Goal: Task Accomplishment & Management: Use online tool/utility

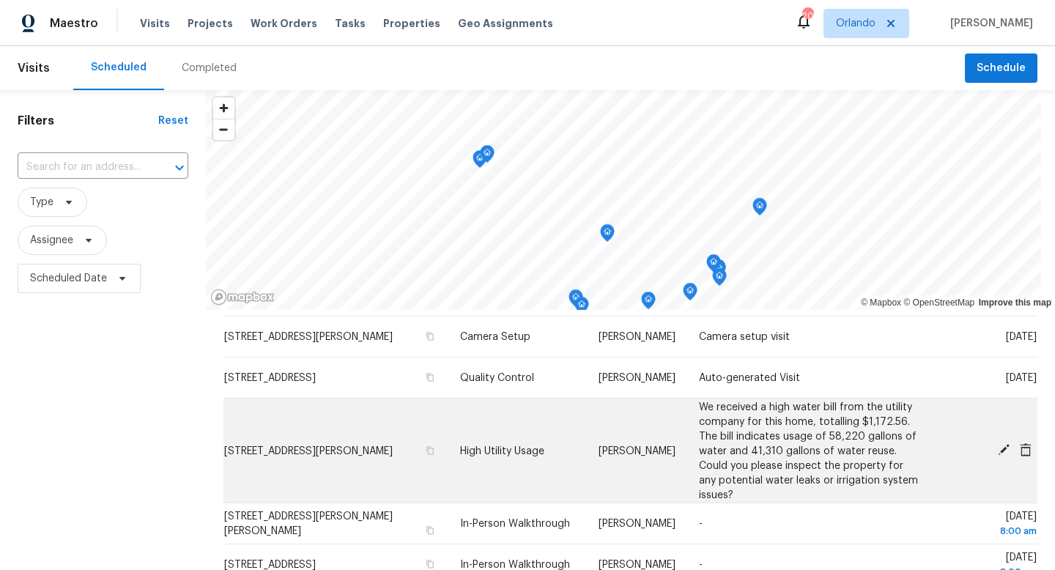
scroll to position [208, 0]
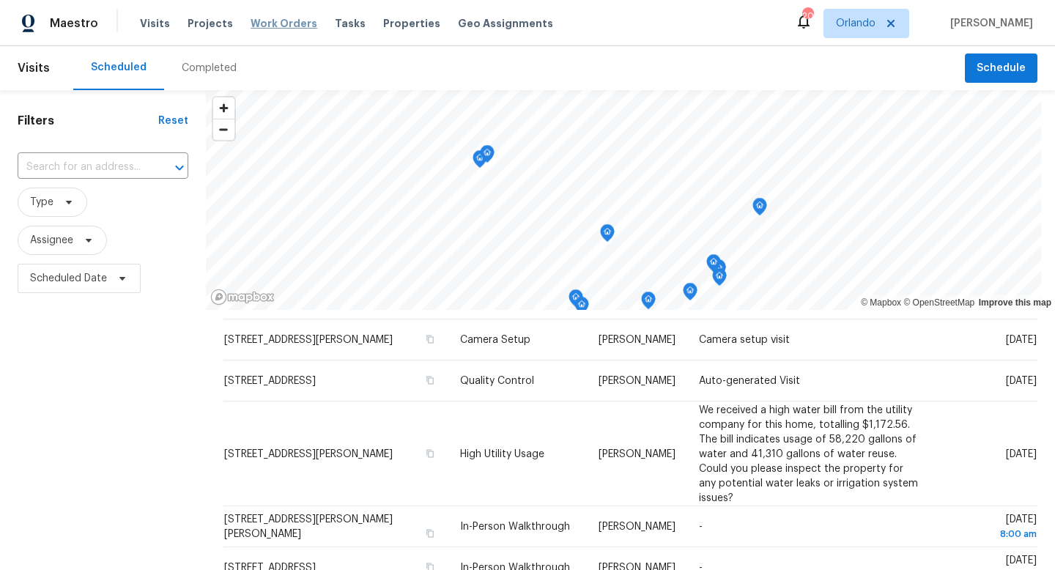
click at [278, 22] on span "Work Orders" at bounding box center [284, 23] width 67 height 15
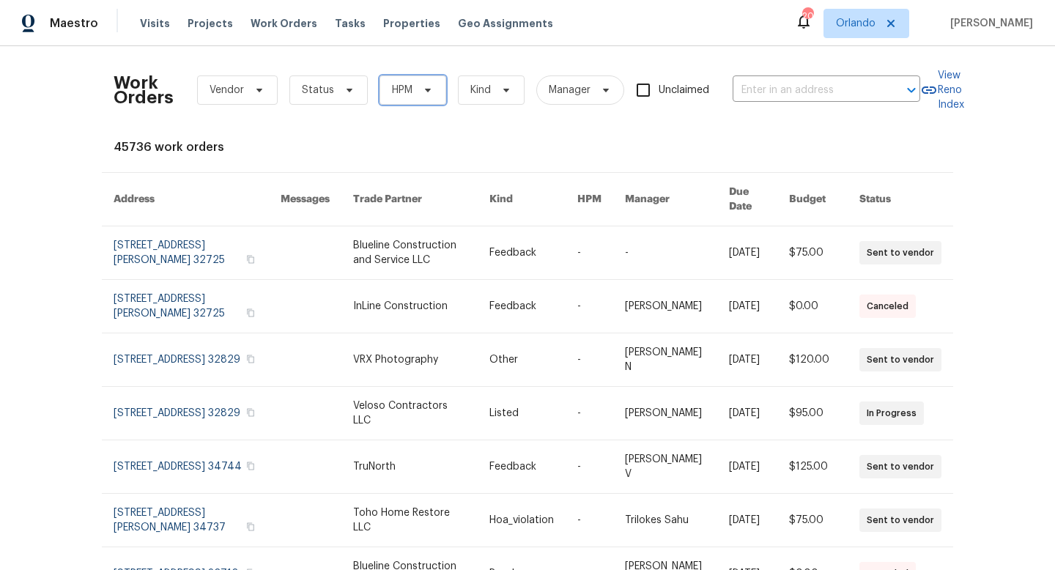
click at [415, 81] on span "HPM" at bounding box center [413, 89] width 67 height 29
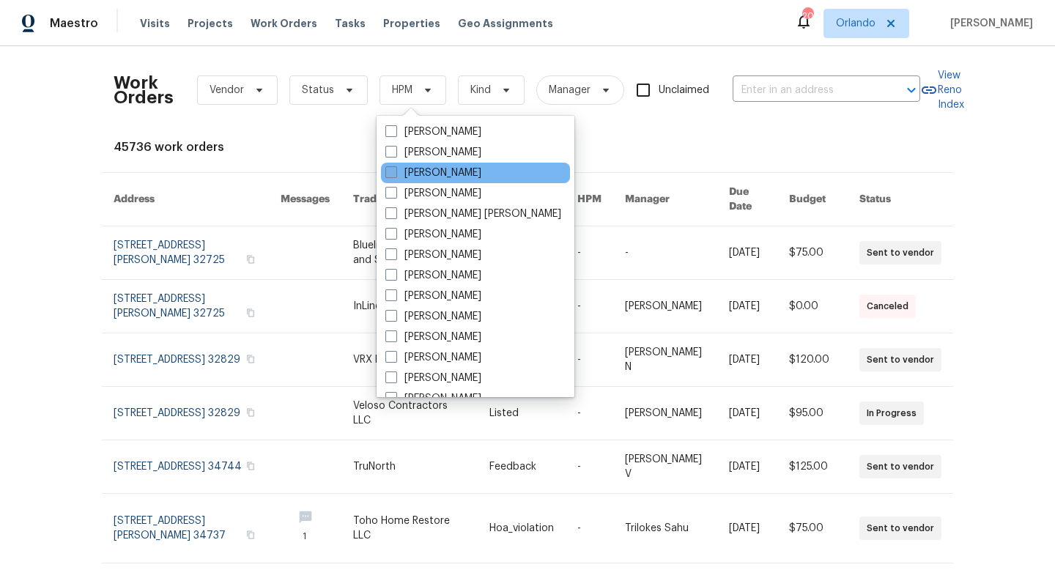
click at [393, 169] on span at bounding box center [391, 172] width 12 height 12
click at [393, 169] on input "[PERSON_NAME]" at bounding box center [390, 171] width 10 height 10
checkbox input "true"
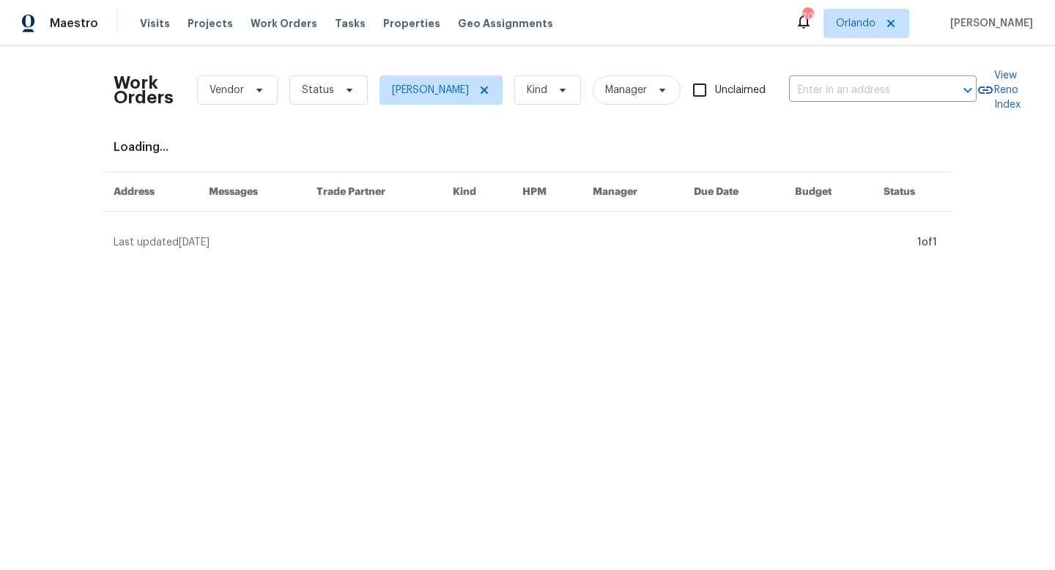
click at [330, 106] on div "Work Orders Vendor Status [PERSON_NAME] Kind Manager Unclaimed ​" at bounding box center [545, 90] width 863 height 64
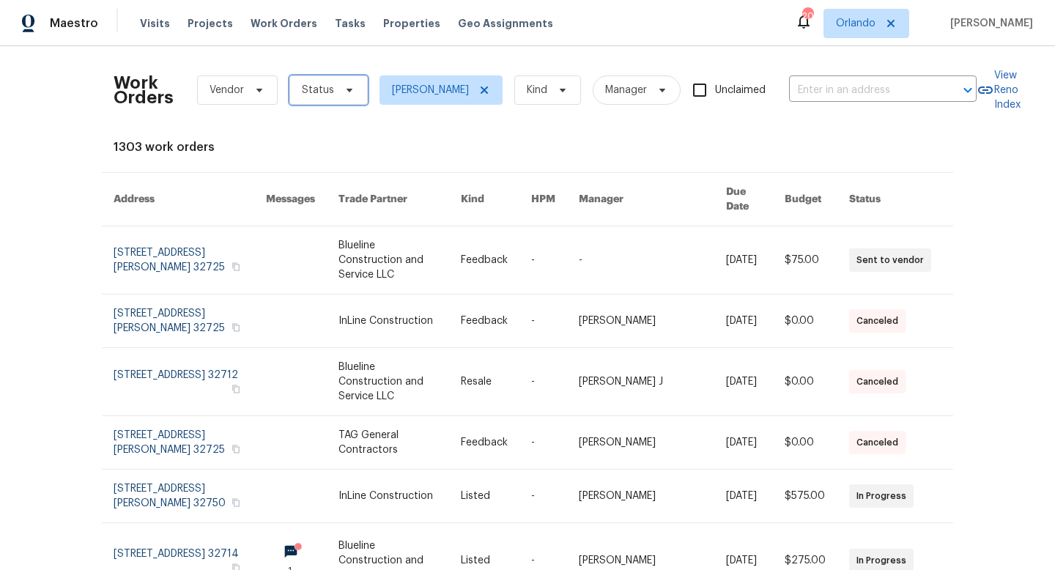
click at [339, 78] on span "Status" at bounding box center [328, 89] width 78 height 29
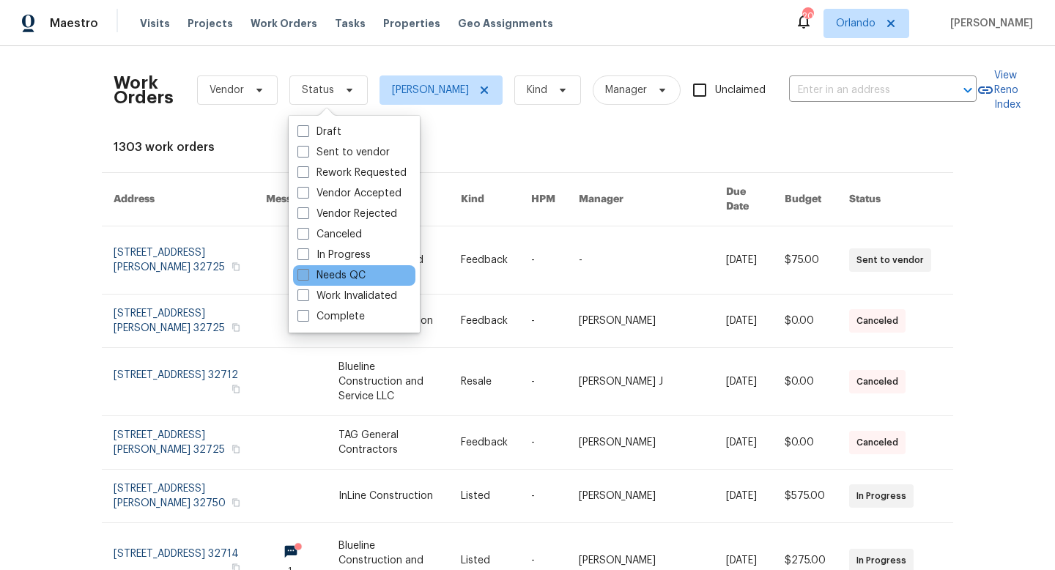
click at [306, 269] on span at bounding box center [303, 275] width 12 height 12
click at [306, 269] on input "Needs QC" at bounding box center [302, 273] width 10 height 10
checkbox input "true"
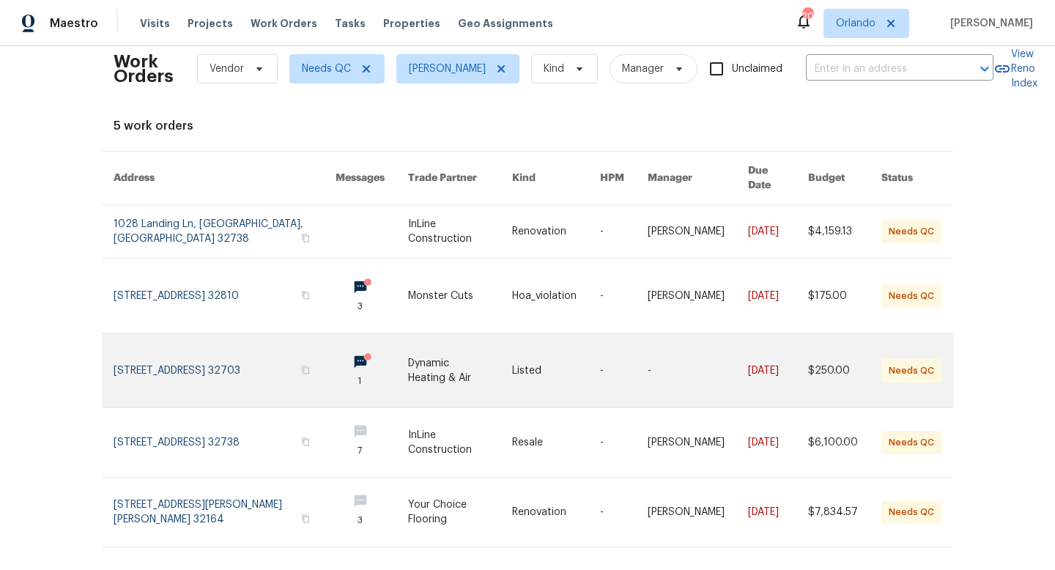
scroll to position [32, 0]
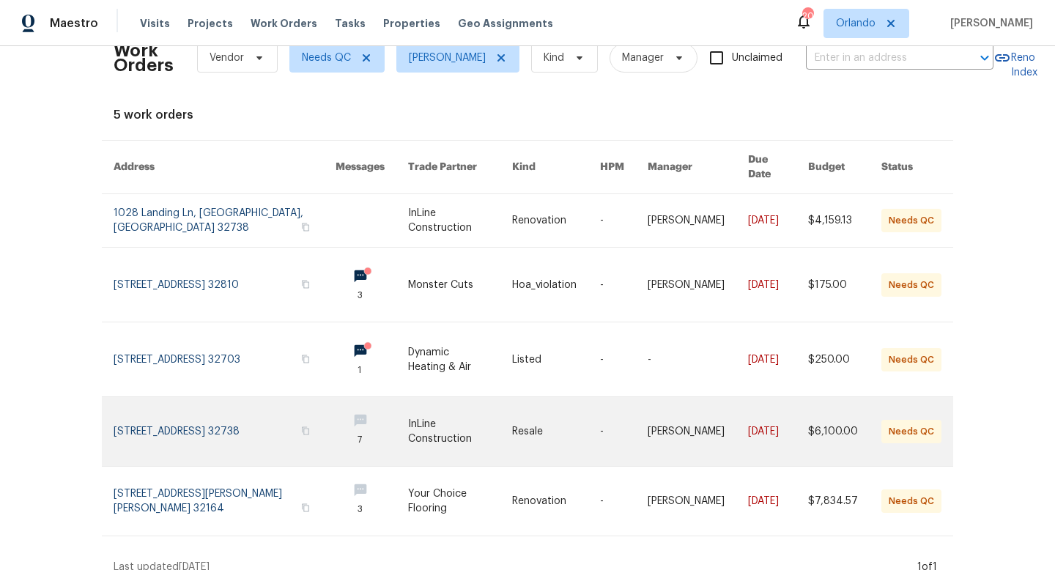
click at [451, 411] on link at bounding box center [460, 431] width 104 height 69
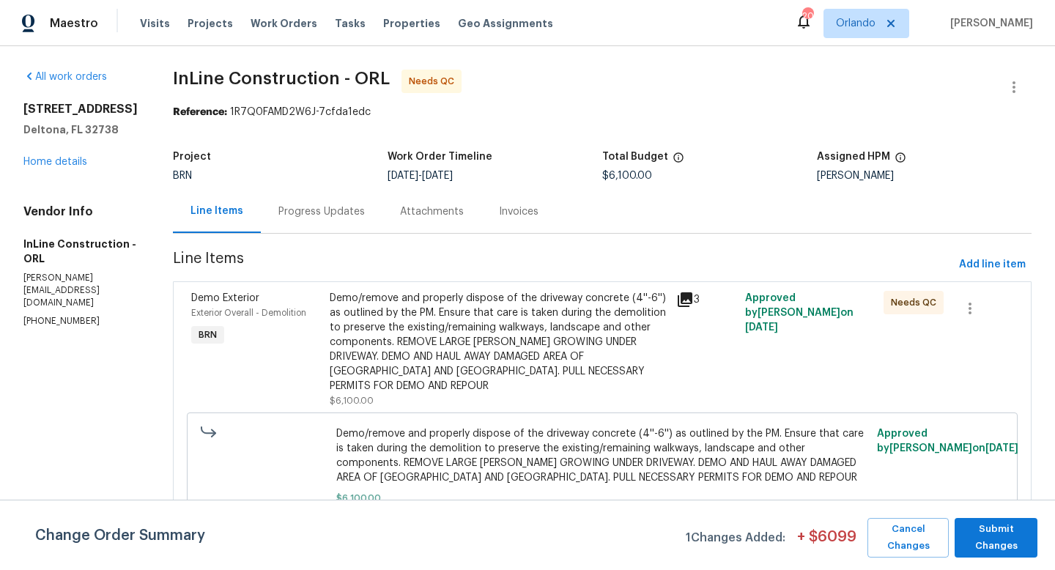
click at [482, 357] on div "Demo/remove and properly dispose of the driveway concrete (4''-6'') as outlined…" at bounding box center [499, 342] width 338 height 103
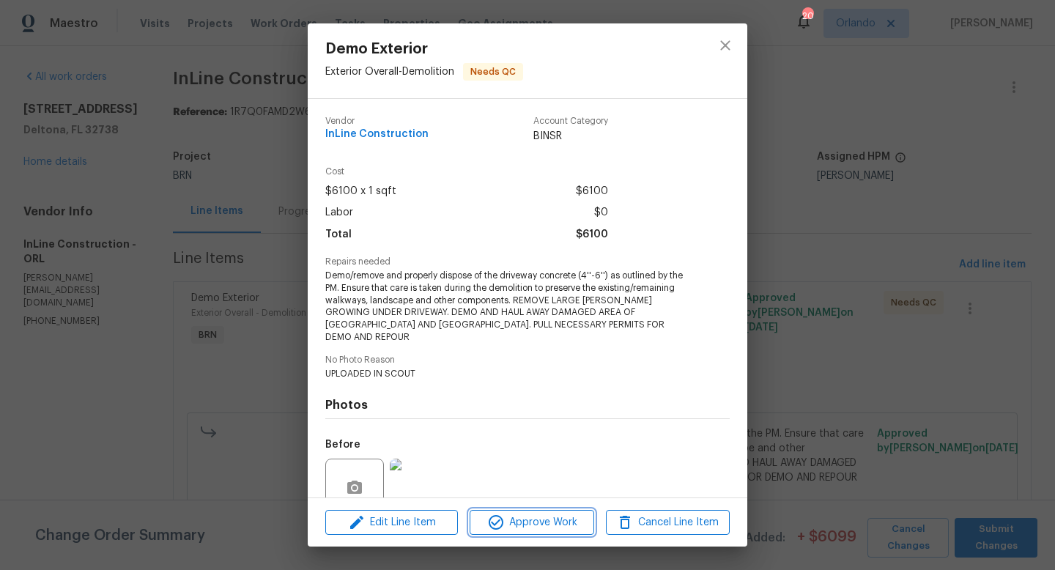
click at [512, 522] on span "Approve Work" at bounding box center [531, 523] width 115 height 18
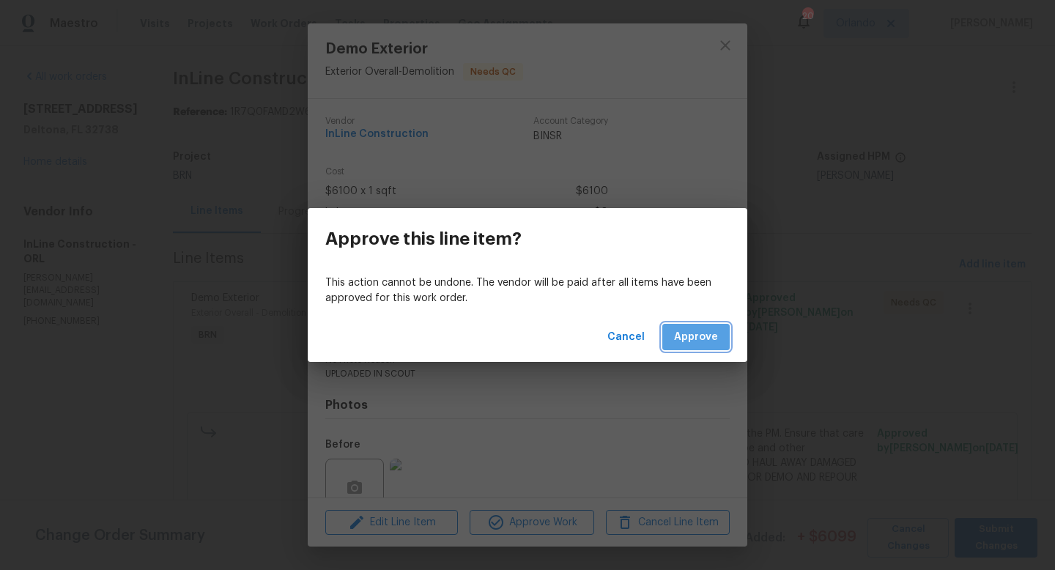
click at [706, 347] on button "Approve" at bounding box center [695, 337] width 67 height 27
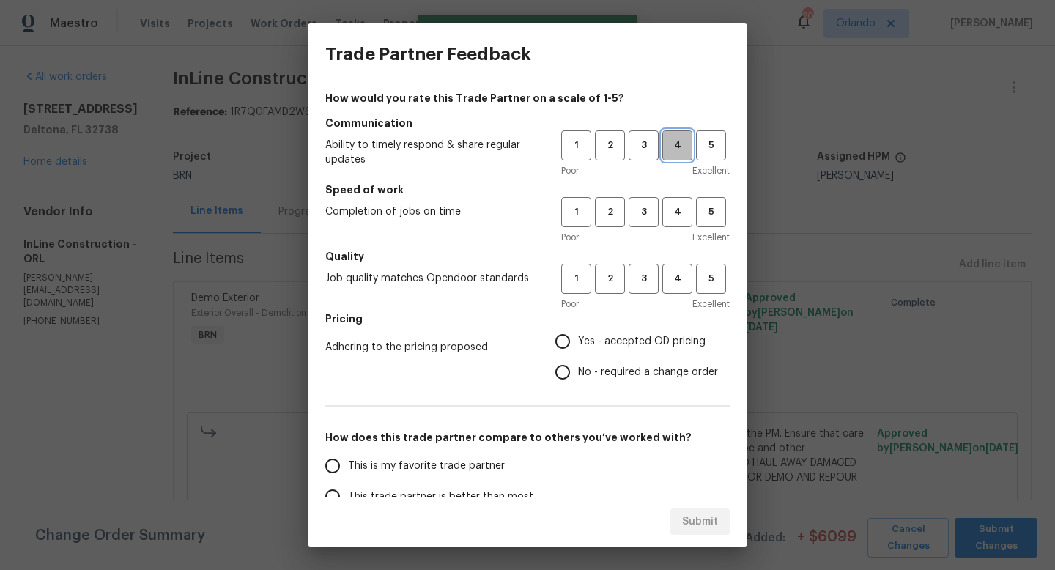
click at [684, 157] on button "4" at bounding box center [677, 145] width 30 height 30
click at [681, 218] on span "4" at bounding box center [677, 212] width 27 height 17
click at [680, 274] on span "4" at bounding box center [677, 278] width 27 height 17
click at [661, 366] on span "No - required a change order" at bounding box center [648, 372] width 140 height 15
click at [578, 366] on input "No - required a change order" at bounding box center [562, 372] width 31 height 31
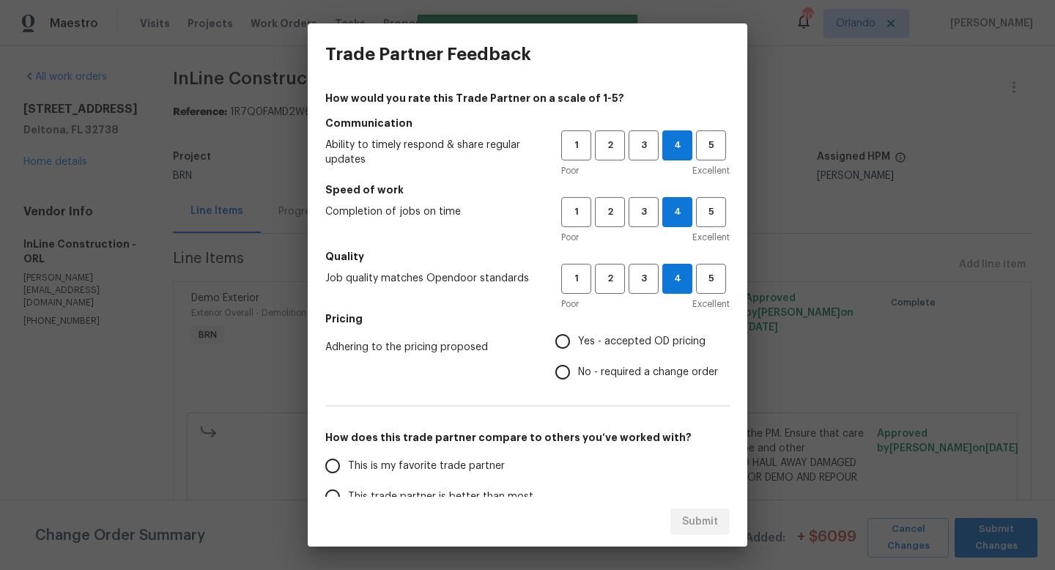
radio input "true"
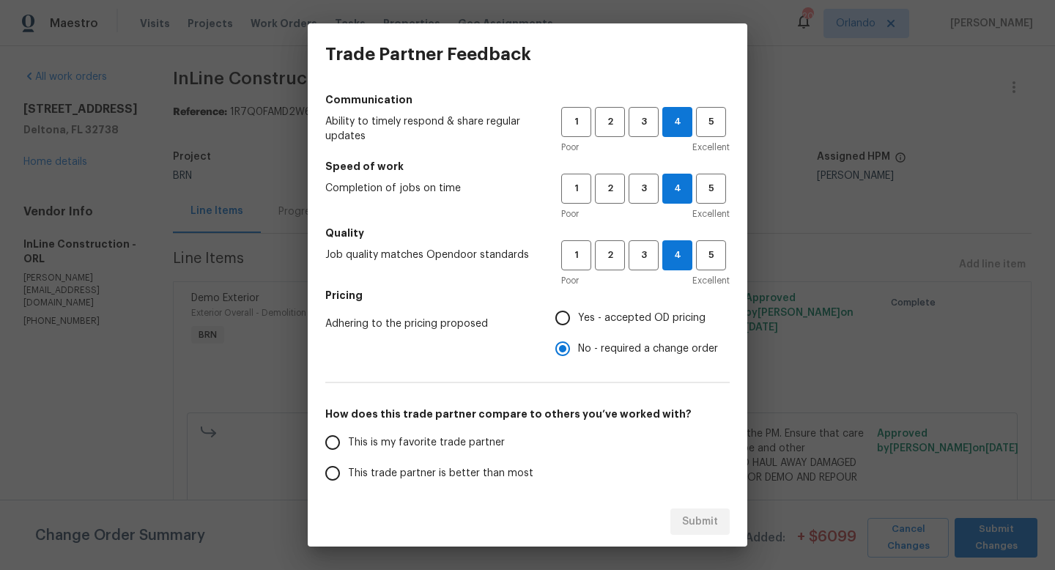
scroll to position [33, 0]
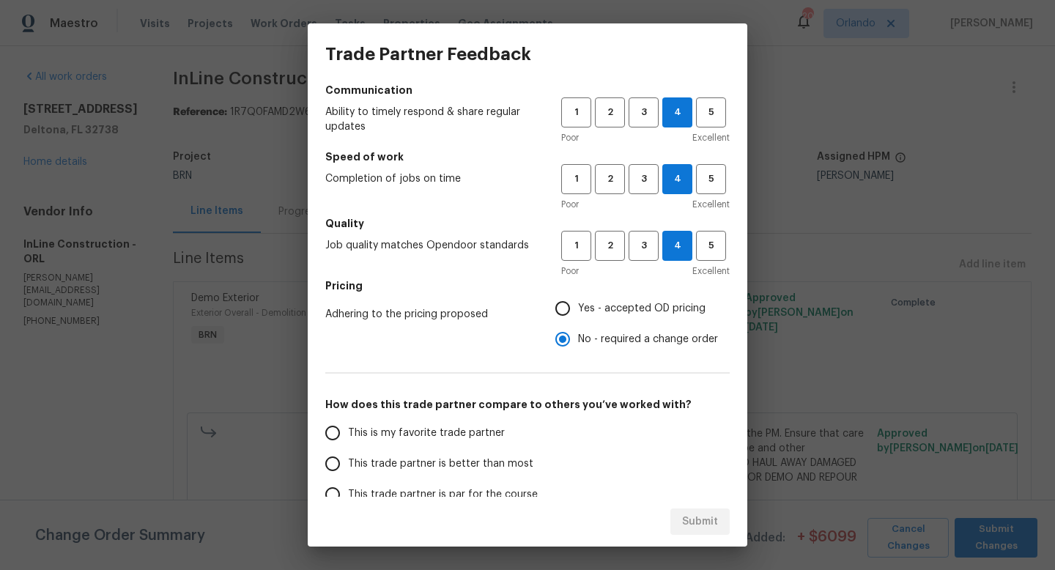
click at [513, 454] on label "This trade partner is better than most" at bounding box center [433, 463] width 232 height 31
click at [348, 454] on input "This trade partner is better than most" at bounding box center [332, 463] width 31 height 31
click at [702, 528] on span "Submit" at bounding box center [700, 522] width 36 height 18
radio input "true"
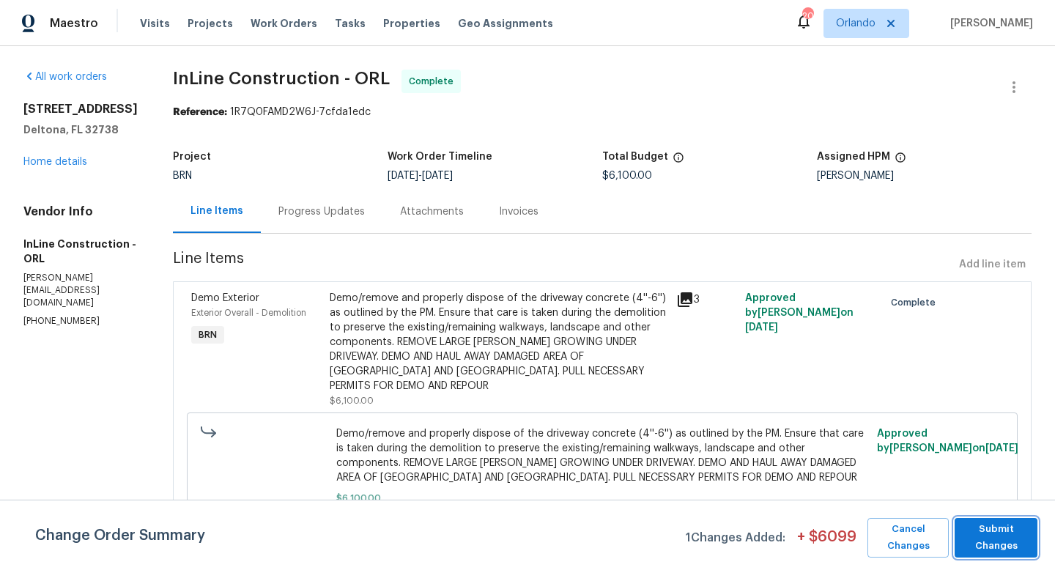
click at [991, 539] on span "Submit Changes" at bounding box center [996, 538] width 68 height 34
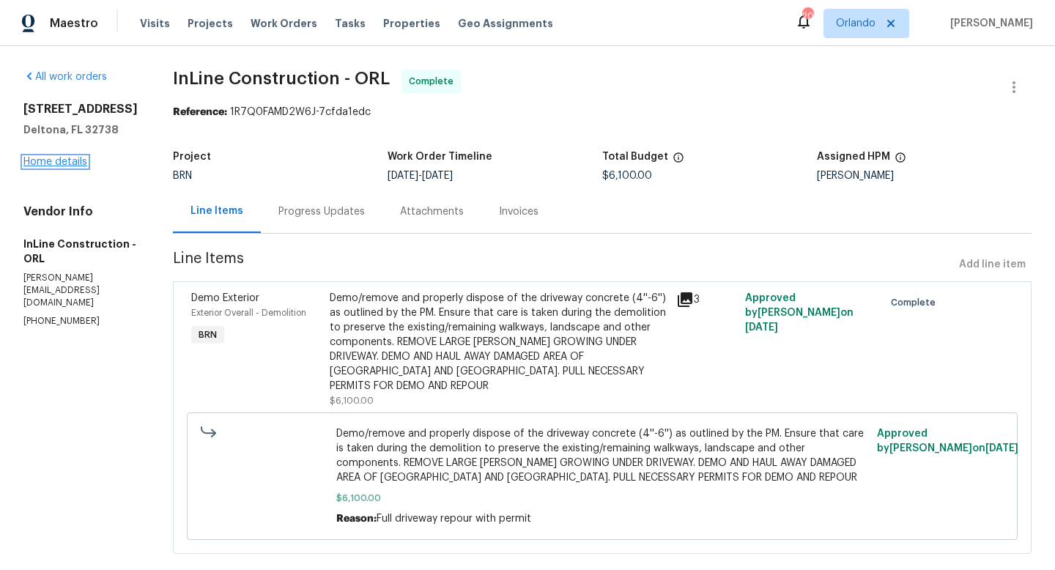
click at [81, 167] on link "Home details" at bounding box center [55, 162] width 64 height 10
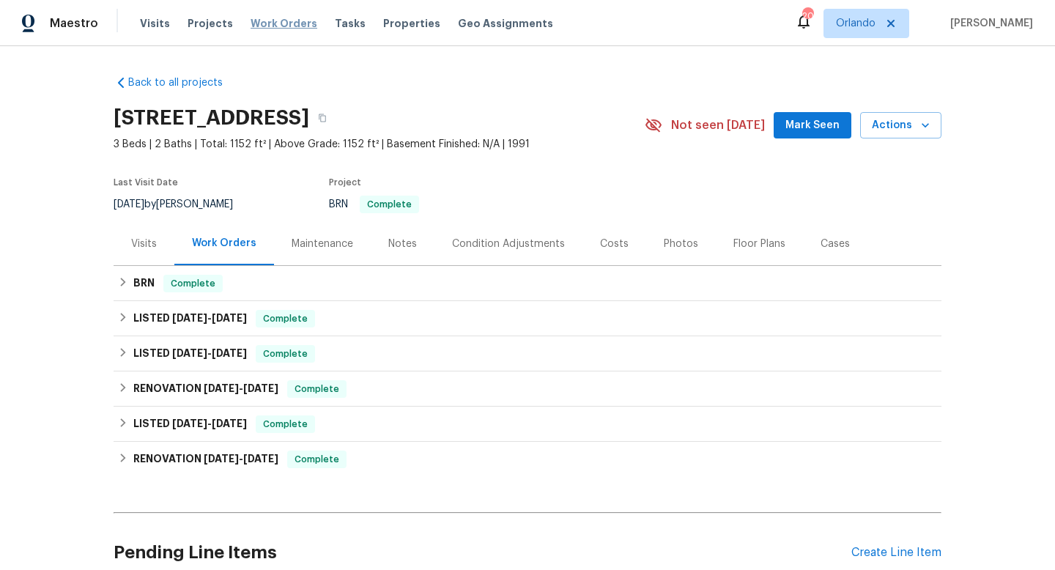
click at [281, 26] on span "Work Orders" at bounding box center [284, 23] width 67 height 15
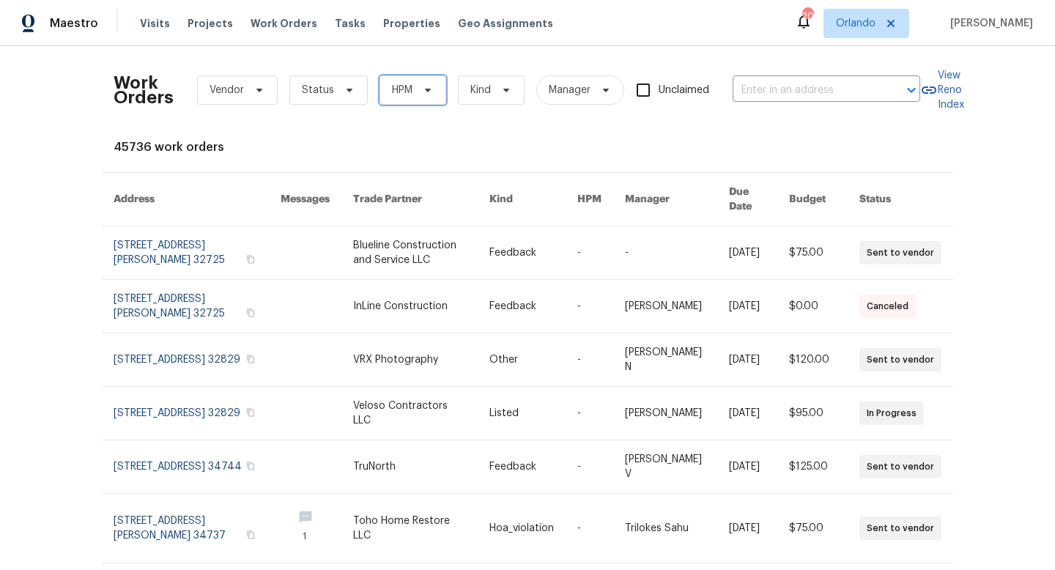
click at [434, 88] on span "HPM" at bounding box center [413, 89] width 67 height 29
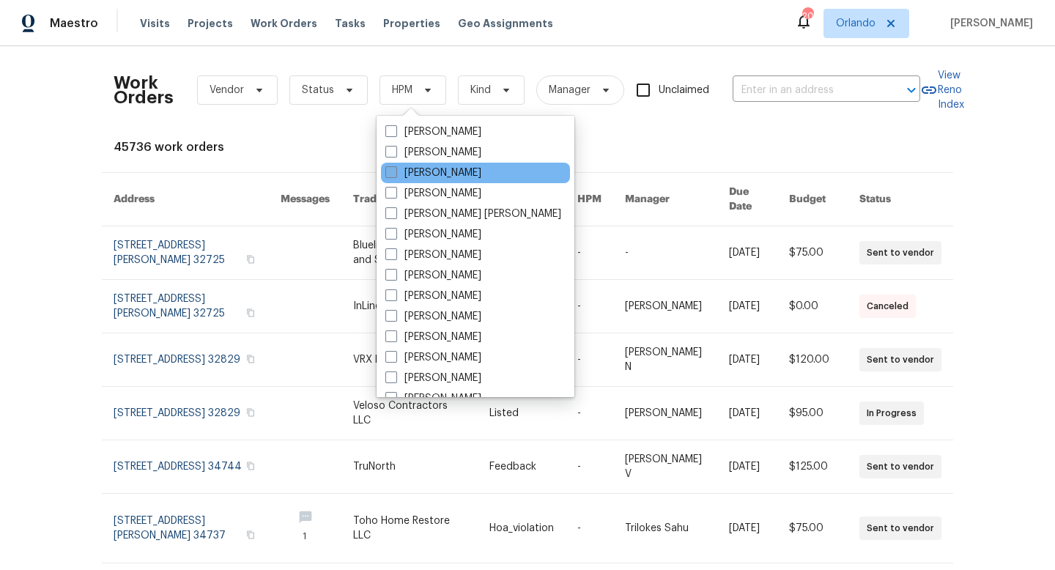
click at [395, 167] on span at bounding box center [391, 172] width 12 height 12
click at [395, 167] on input "[PERSON_NAME]" at bounding box center [390, 171] width 10 height 10
checkbox input "true"
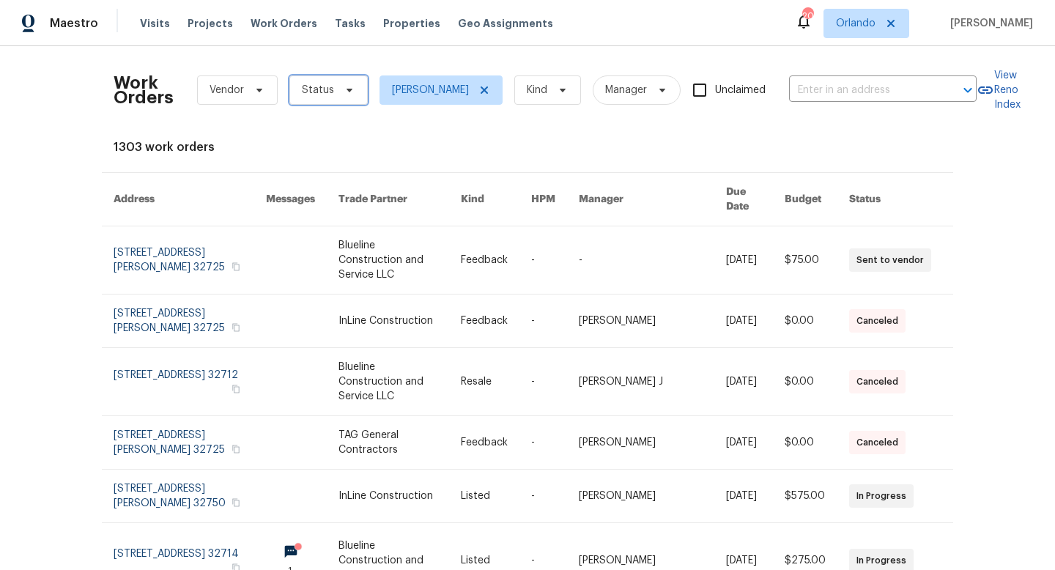
click at [332, 101] on span "Status" at bounding box center [328, 89] width 78 height 29
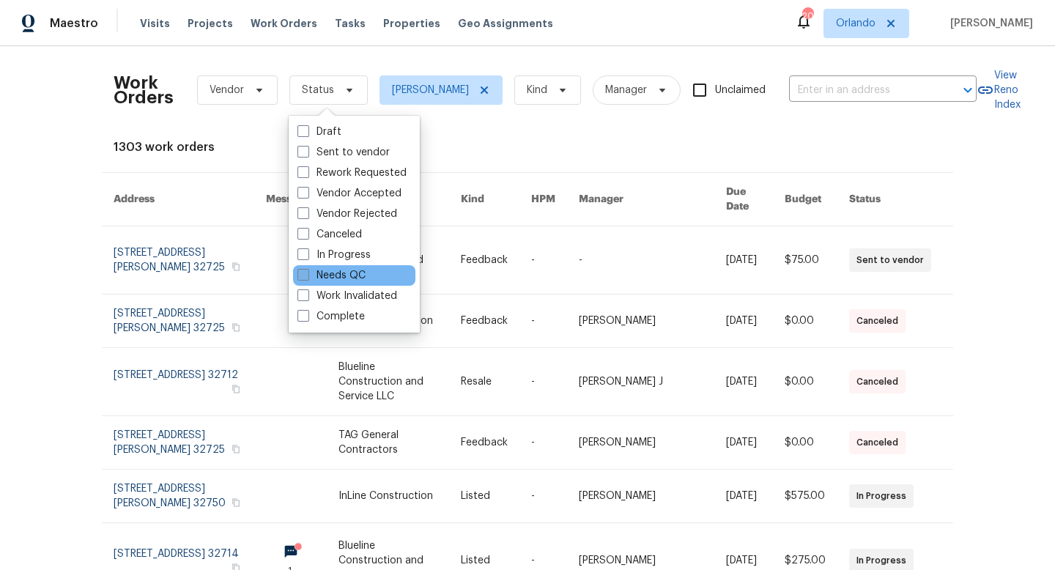
click at [308, 275] on span at bounding box center [303, 275] width 12 height 12
click at [307, 275] on input "Needs QC" at bounding box center [302, 273] width 10 height 10
checkbox input "true"
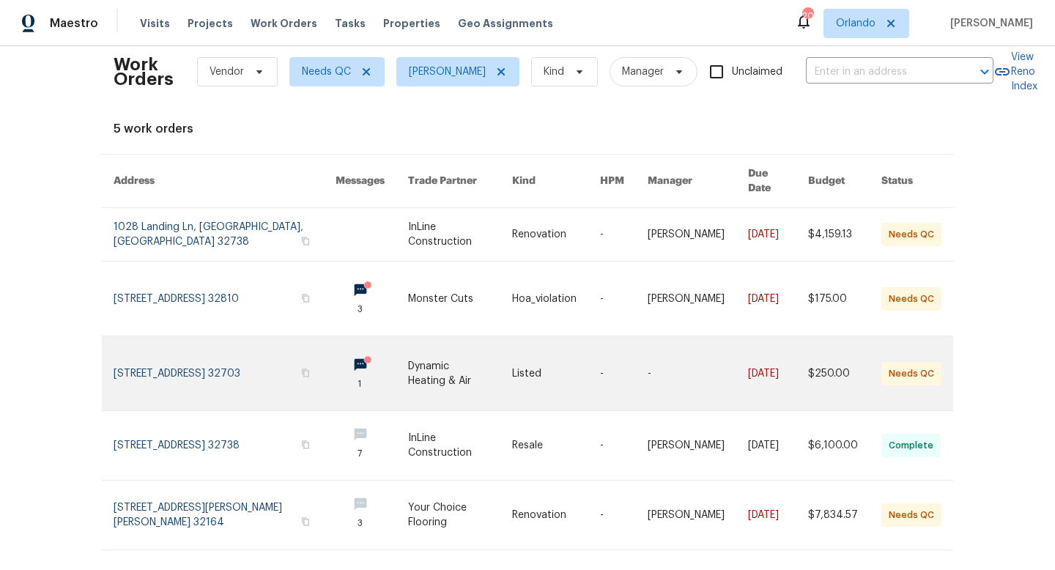
scroll to position [27, 0]
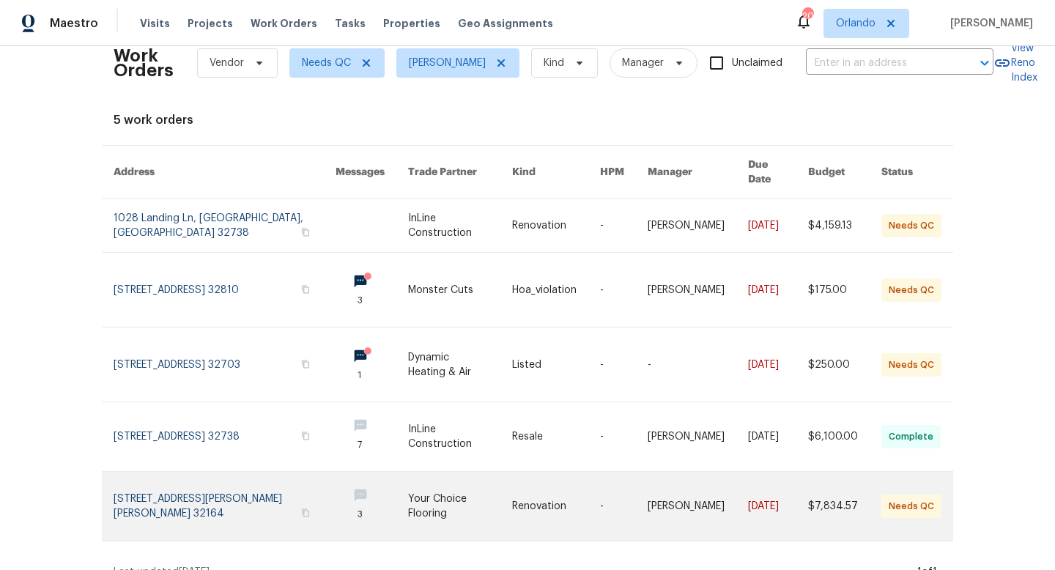
click at [429, 495] on link at bounding box center [460, 506] width 104 height 69
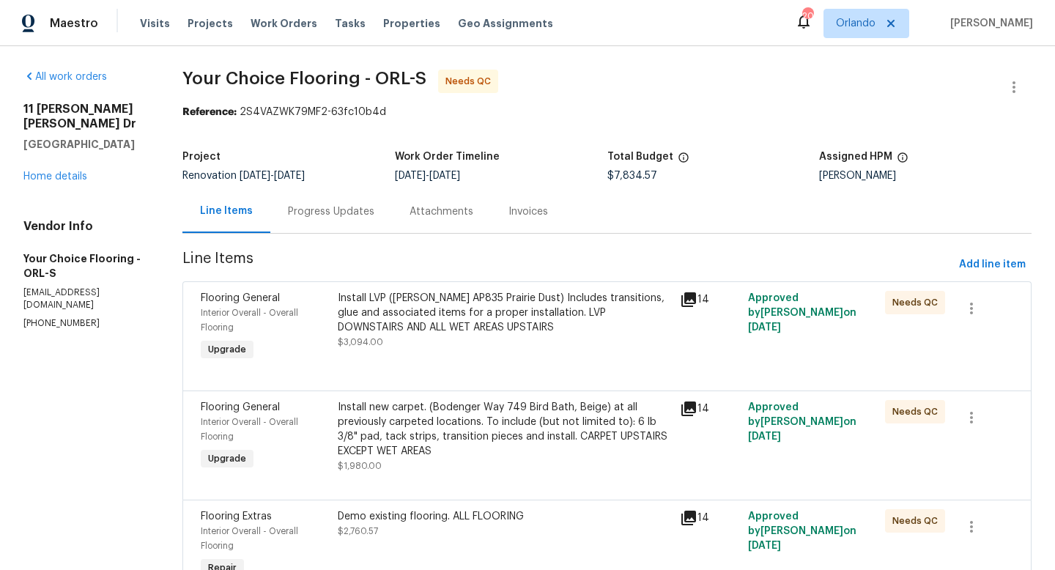
click at [508, 336] on div "Install LVP ([PERSON_NAME] AP835 Prairie Dust) Includes transitions, glue and a…" at bounding box center [504, 320] width 333 height 59
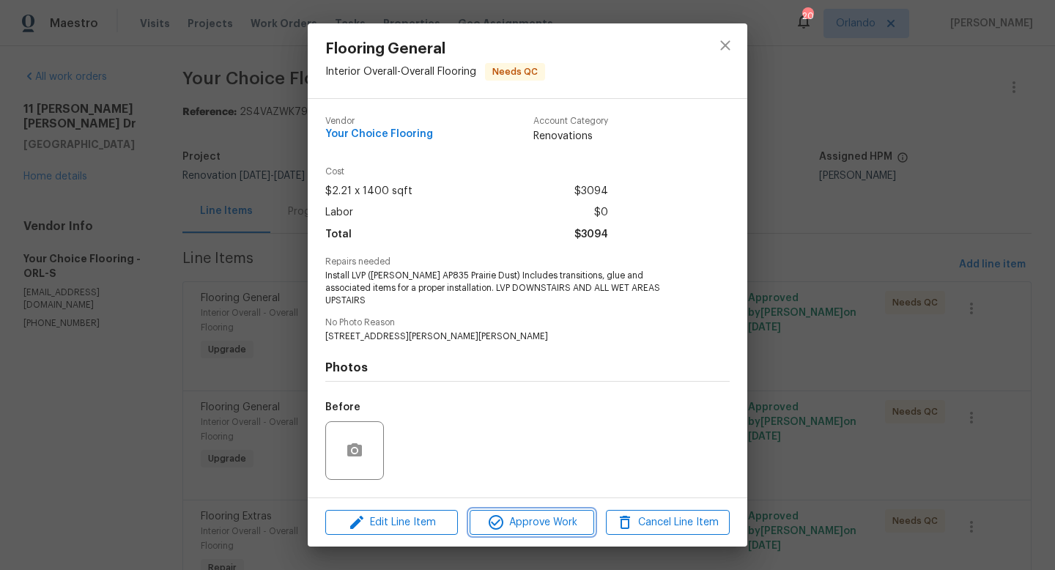
click at [527, 519] on span "Approve Work" at bounding box center [531, 523] width 115 height 18
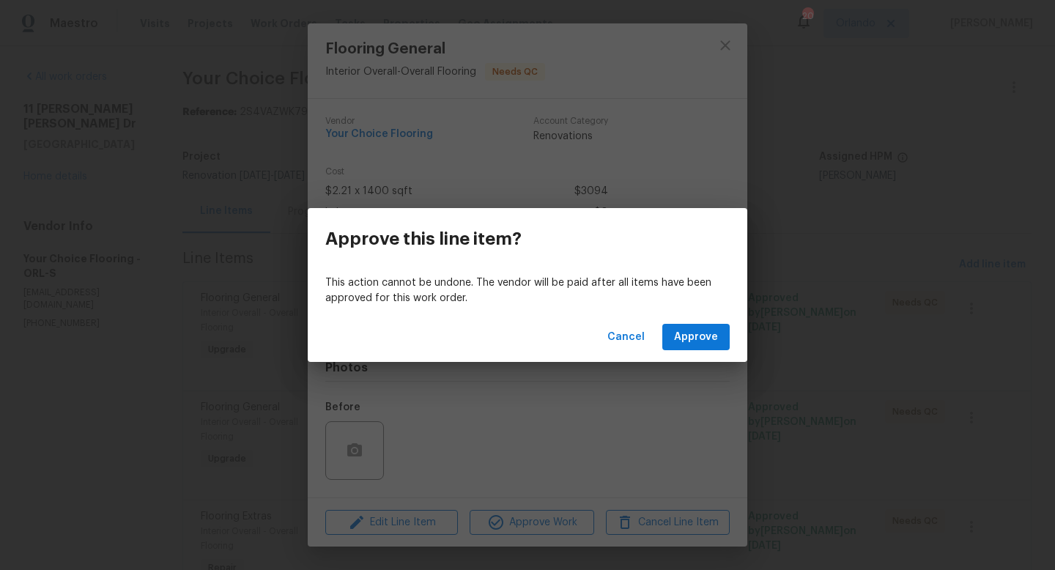
click at [703, 351] on div "Cancel Approve" at bounding box center [528, 337] width 440 height 51
click at [708, 341] on span "Approve" at bounding box center [696, 337] width 44 height 18
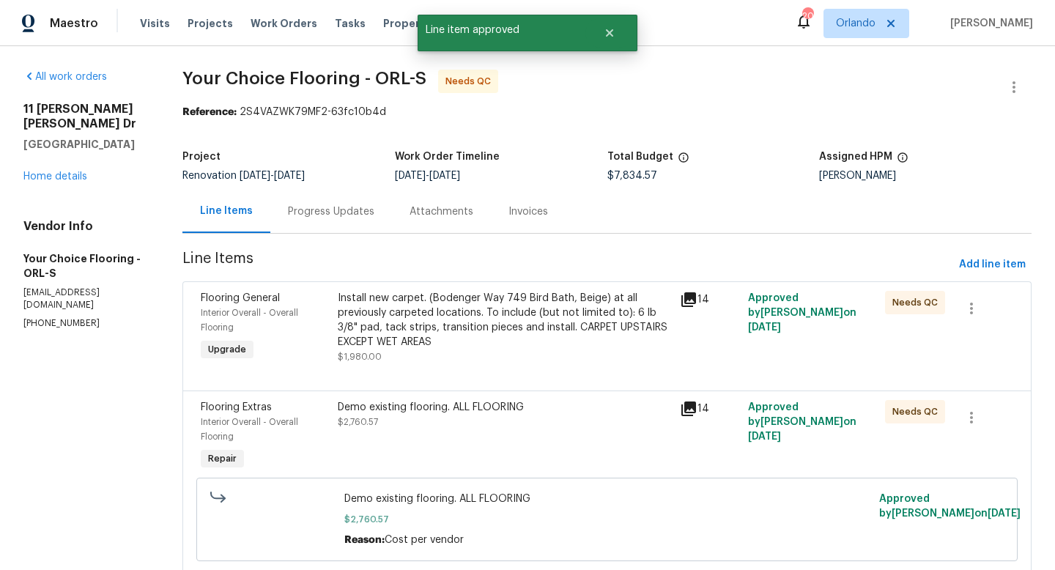
click at [543, 311] on div "Install new carpet. (Bodenger Way 749 Bird Bath, Beige) at all previously carpe…" at bounding box center [504, 320] width 333 height 59
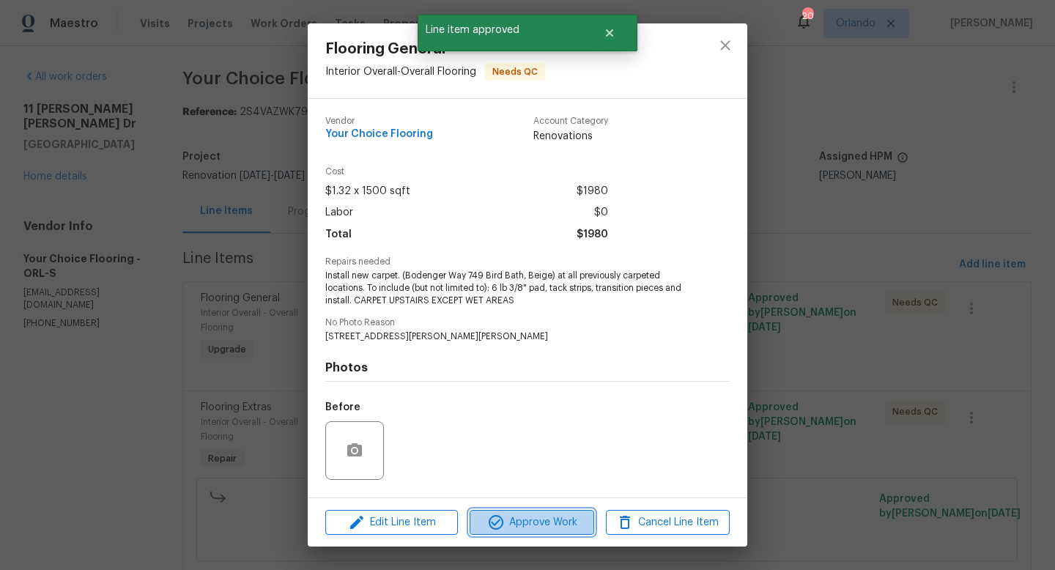
click at [567, 519] on span "Approve Work" at bounding box center [531, 523] width 115 height 18
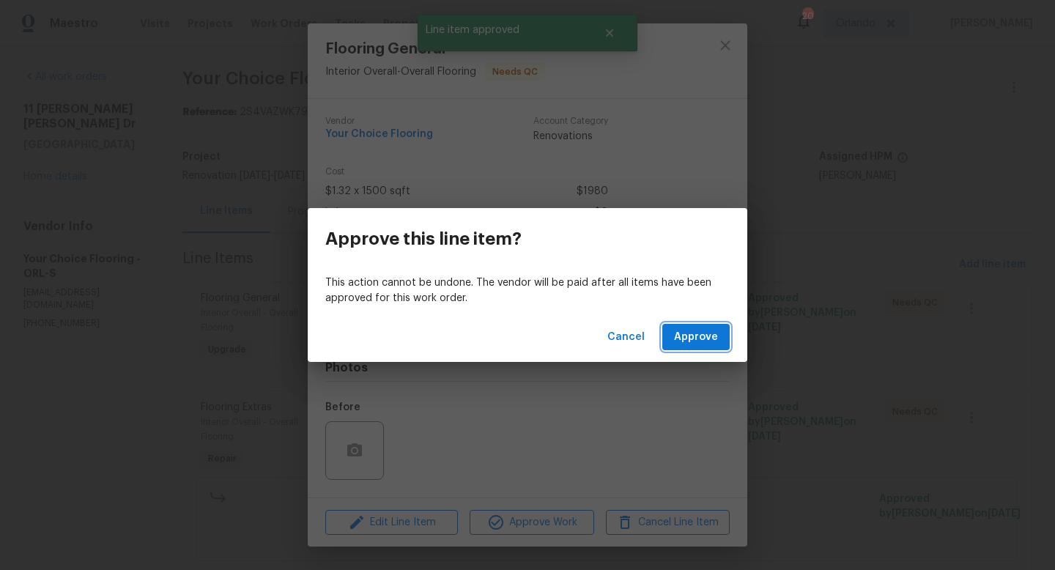
click at [692, 339] on span "Approve" at bounding box center [696, 337] width 44 height 18
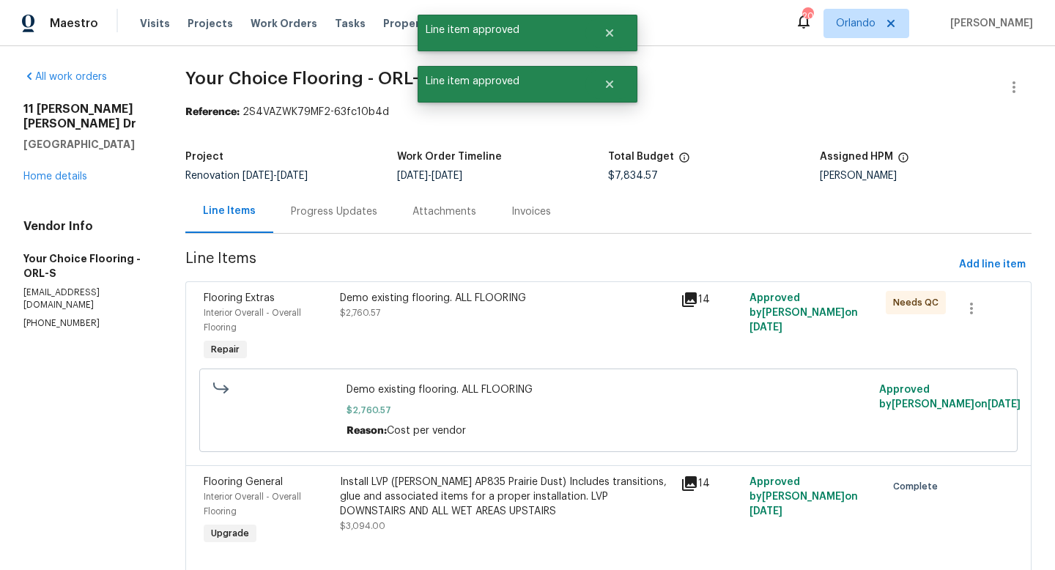
click at [527, 324] on div "Demo existing flooring. ALL FLOORING $2,760.57" at bounding box center [506, 327] width 341 height 82
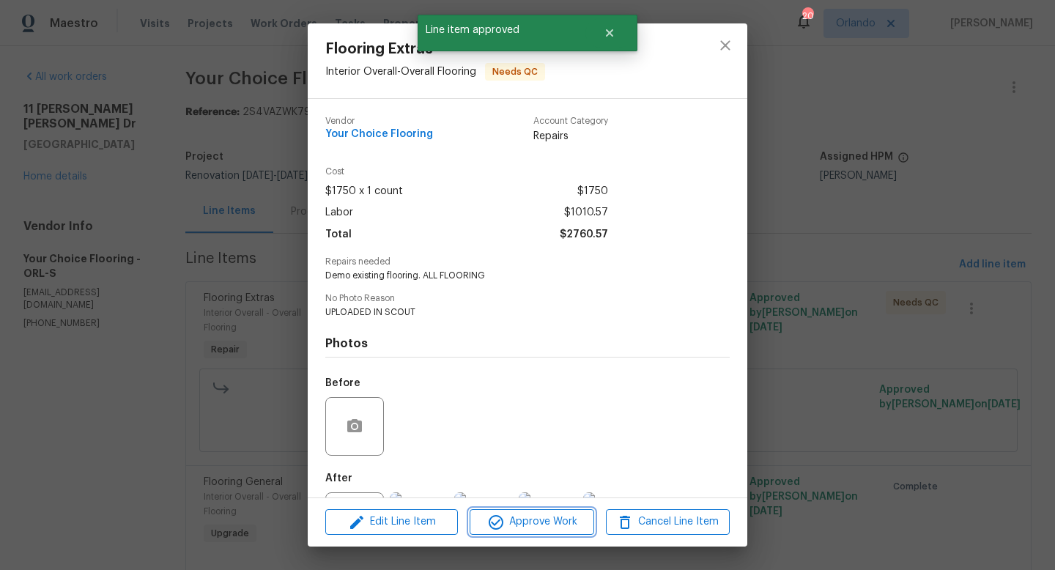
click at [540, 517] on span "Approve Work" at bounding box center [531, 522] width 115 height 18
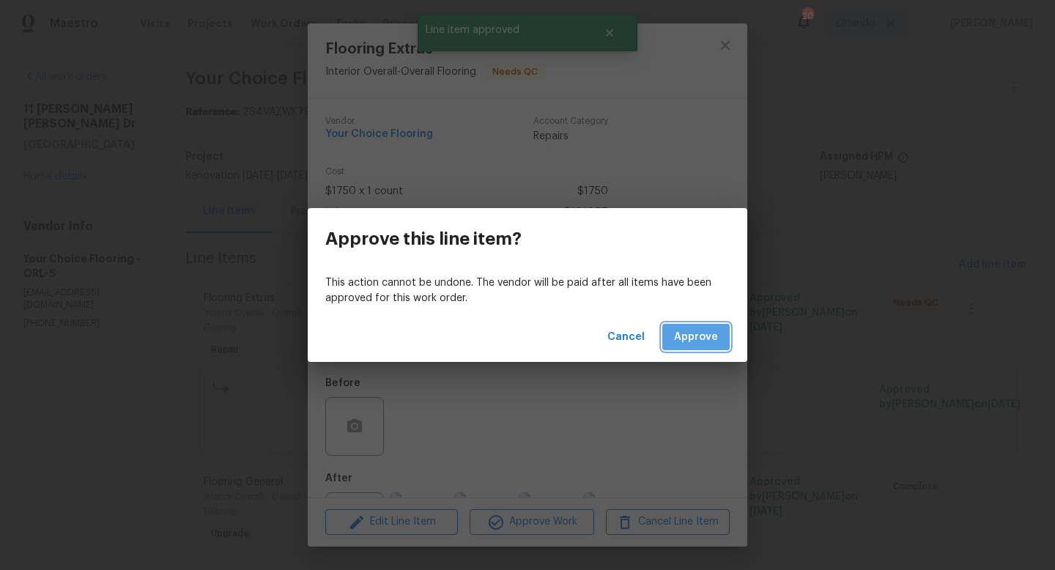
click at [706, 341] on span "Approve" at bounding box center [696, 337] width 44 height 18
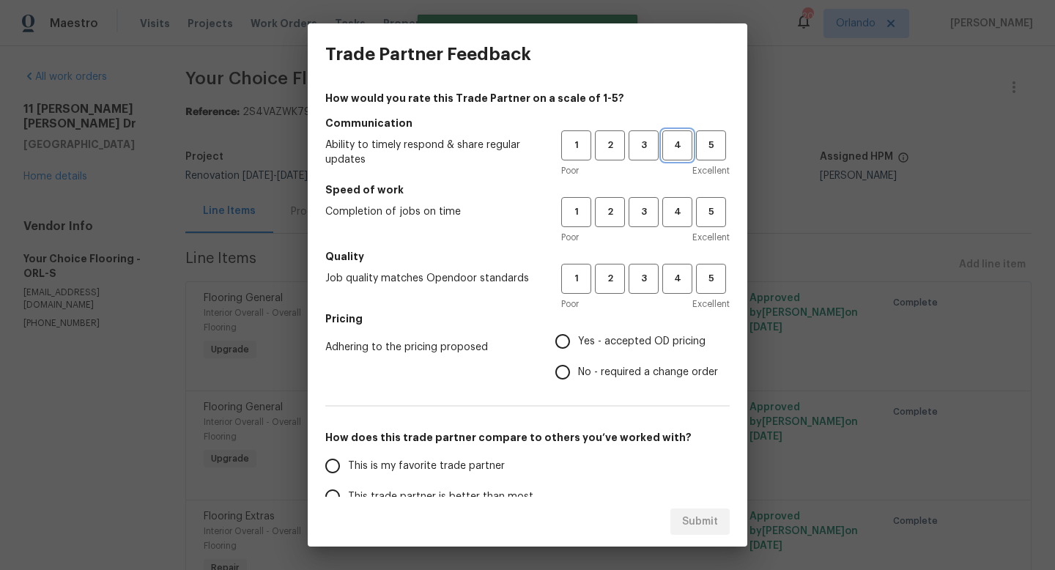
click at [673, 149] on span "4" at bounding box center [677, 145] width 27 height 17
click at [675, 210] on span "4" at bounding box center [677, 212] width 27 height 17
click at [674, 264] on button "4" at bounding box center [677, 279] width 30 height 30
click at [657, 323] on h5 "Pricing" at bounding box center [527, 318] width 404 height 15
click at [655, 347] on span "Yes - accepted OD pricing" at bounding box center [641, 341] width 127 height 15
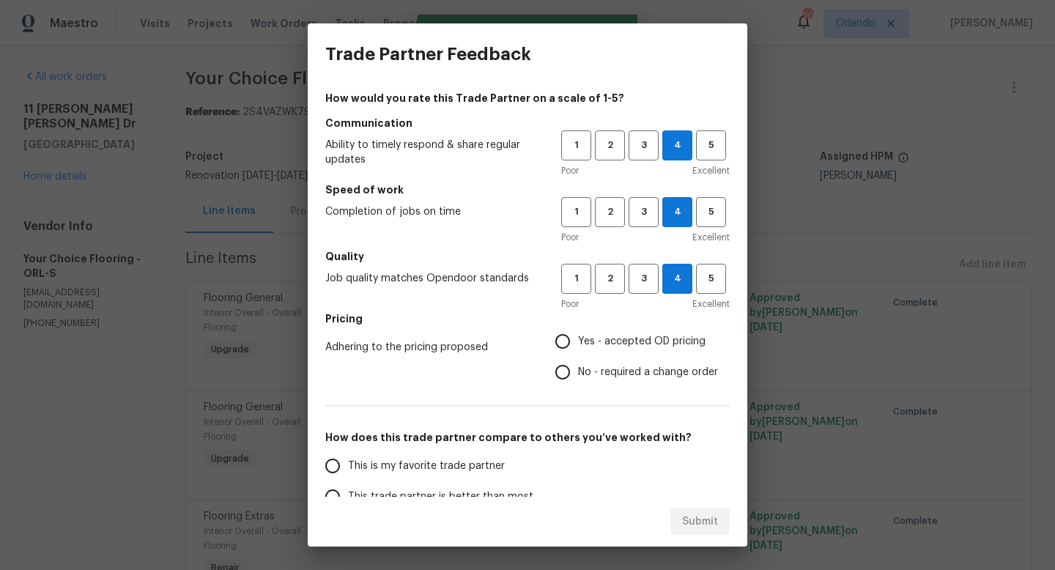
click at [578, 347] on input "Yes - accepted OD pricing" at bounding box center [562, 341] width 31 height 31
radio input "true"
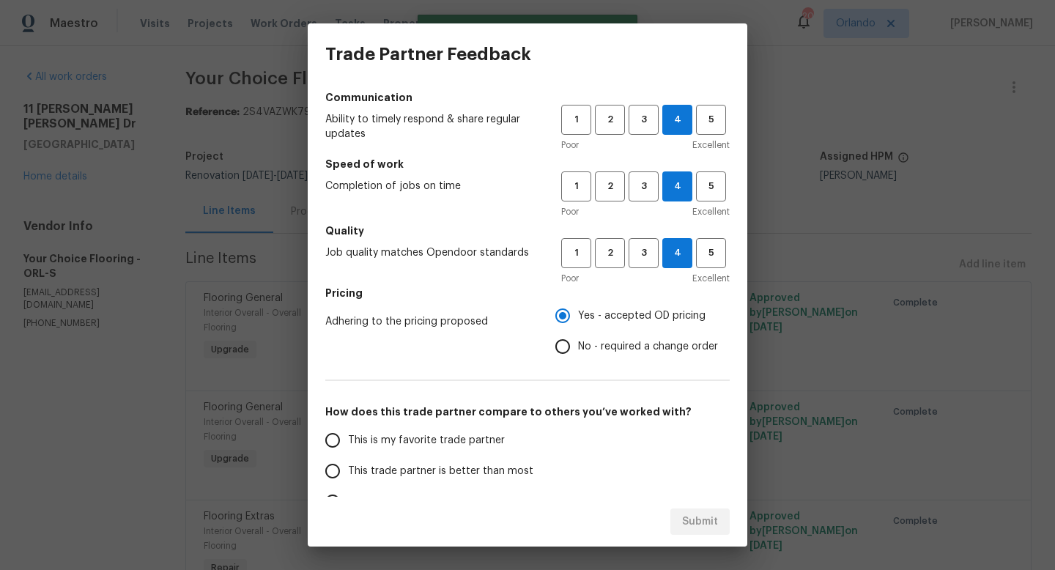
scroll to position [31, 0]
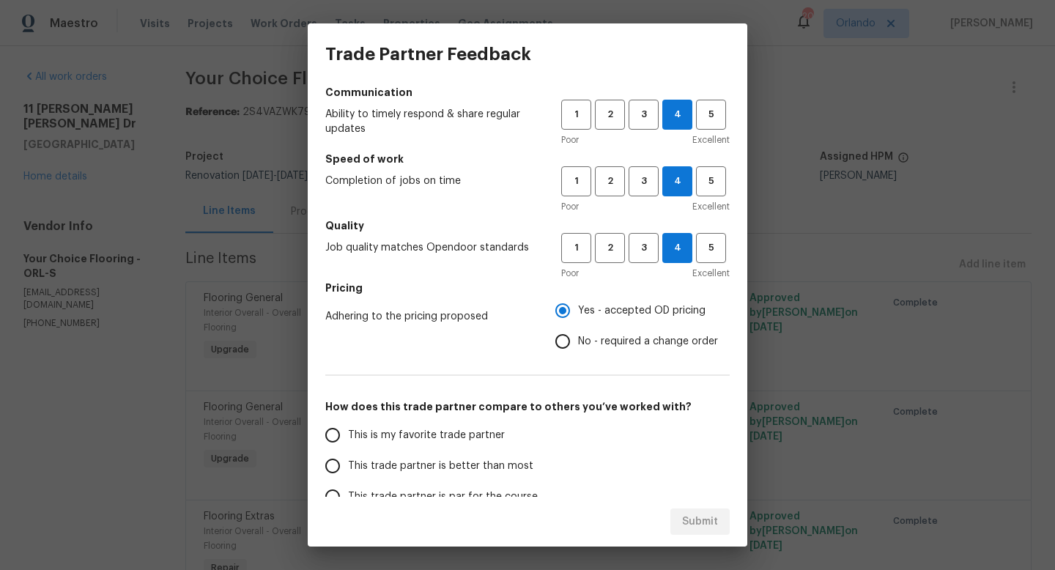
click at [500, 459] on span "This trade partner is better than most" at bounding box center [440, 466] width 185 height 15
click at [348, 458] on input "This trade partner is better than most" at bounding box center [332, 466] width 31 height 31
click at [711, 527] on span "Submit" at bounding box center [700, 522] width 36 height 18
radio input "true"
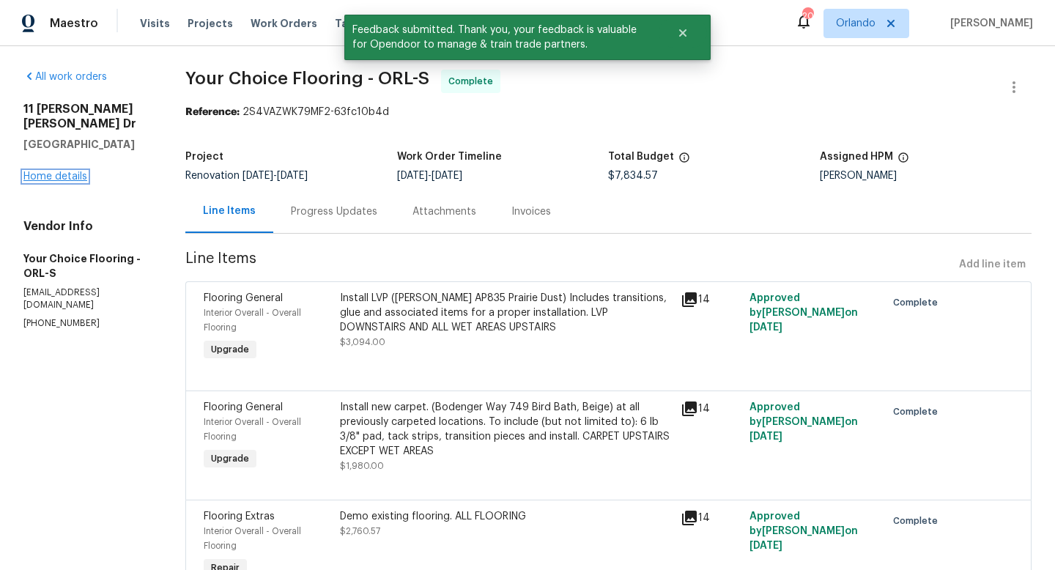
click at [84, 171] on link "Home details" at bounding box center [55, 176] width 64 height 10
